Goal: Information Seeking & Learning: Find specific fact

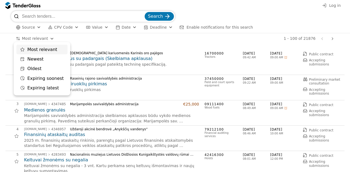
click at [31, 37] on html "Log in Search Source CPV Code Type Buyer Value Date Deadline Enable notificatio…" at bounding box center [175, 86] width 350 height 172
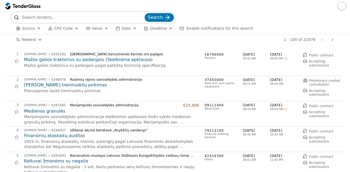
click at [68, 27] on span "CPV Code" at bounding box center [63, 28] width 19 height 4
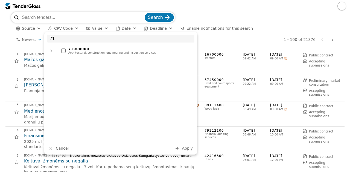
type input "71"
click at [81, 52] on div "Architectural, construction, engineering and inspection services" at bounding box center [129, 52] width 123 height 3
click at [191, 149] on span "Apply" at bounding box center [187, 148] width 11 height 4
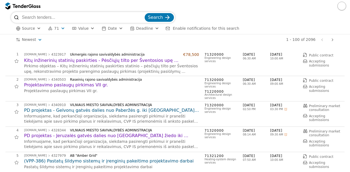
click at [61, 28] on div "button" at bounding box center [63, 28] width 20 height 19
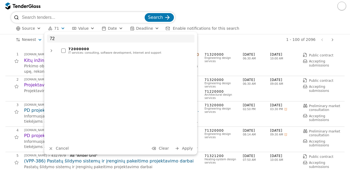
type input "7"
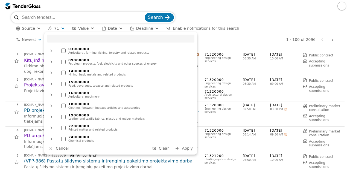
click at [167, 149] on span "Clear" at bounding box center [164, 148] width 10 height 4
